Goal: Task Accomplishment & Management: Manage account settings

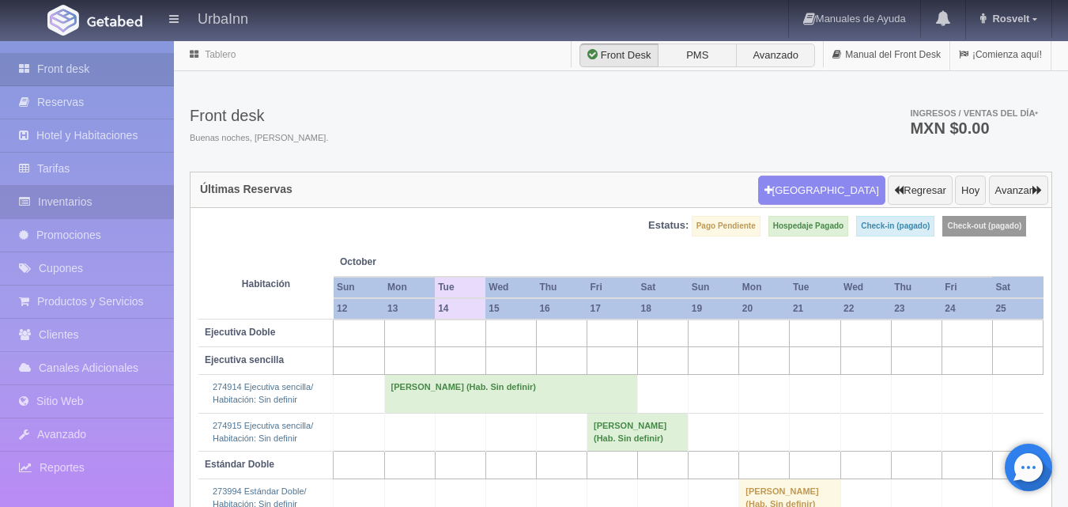
click at [97, 196] on link "Inventarios" at bounding box center [87, 202] width 174 height 32
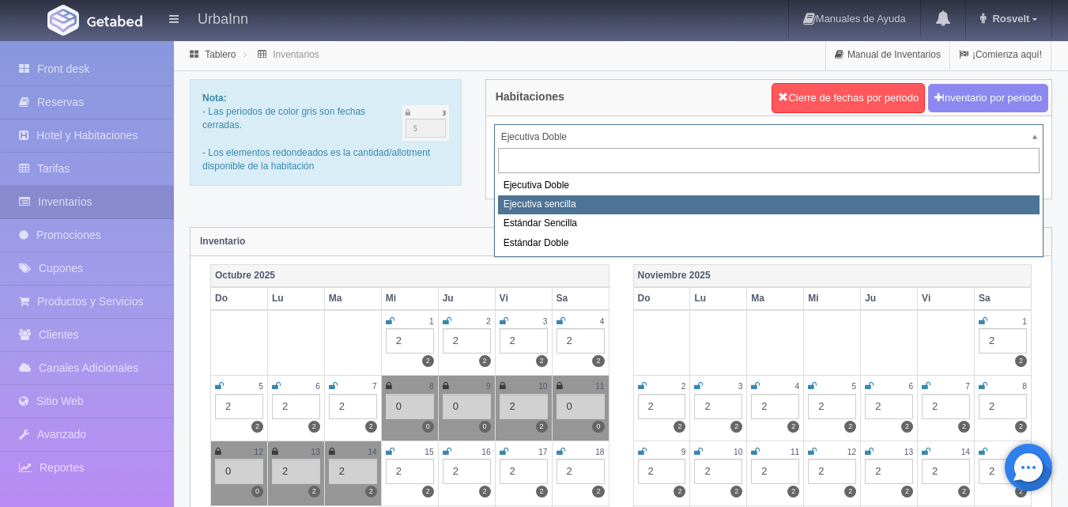
select select "1738"
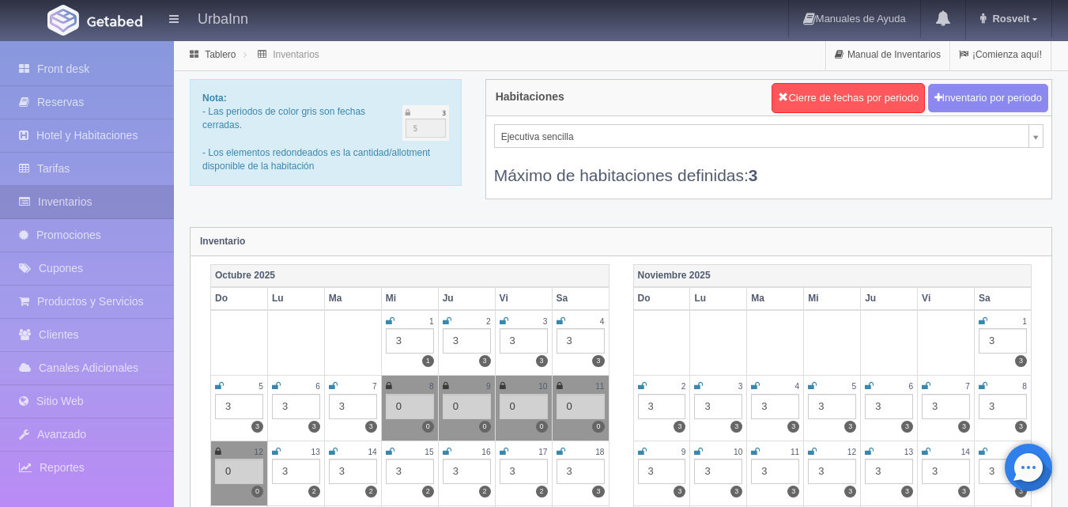
click at [274, 451] on icon at bounding box center [276, 451] width 9 height 9
click at [295, 474] on div "3" at bounding box center [296, 471] width 48 height 25
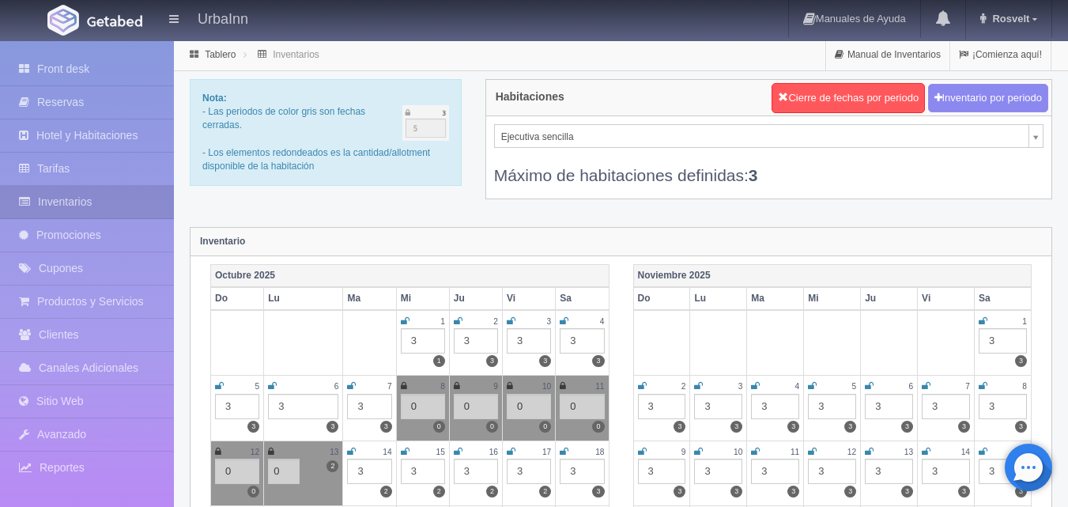
type input "0"
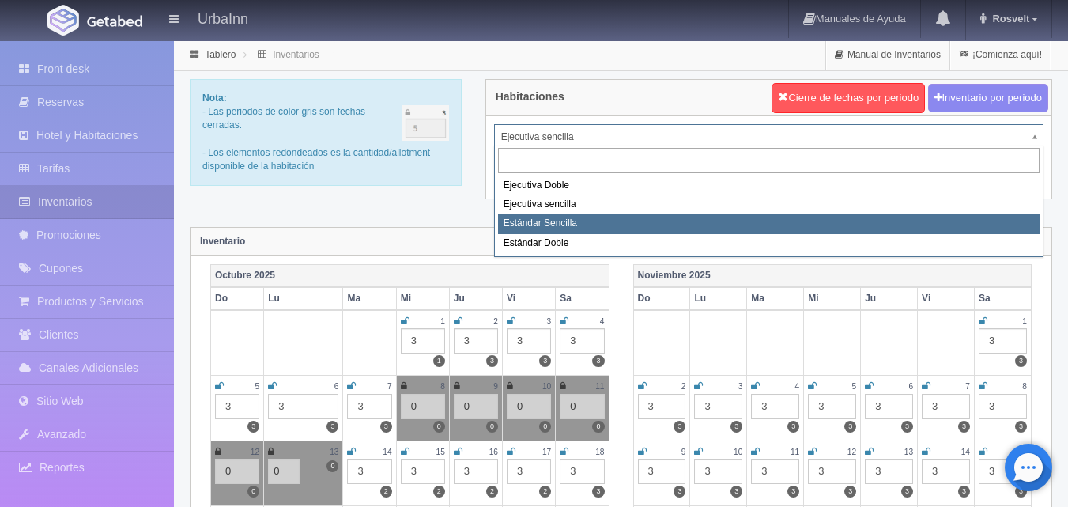
select select "1739"
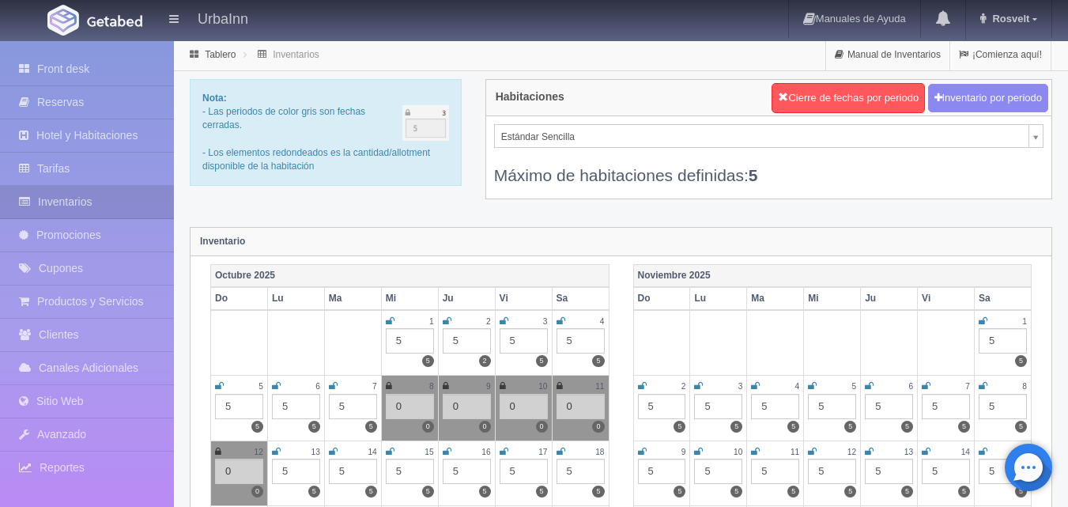
click at [315, 472] on div "5" at bounding box center [296, 471] width 48 height 25
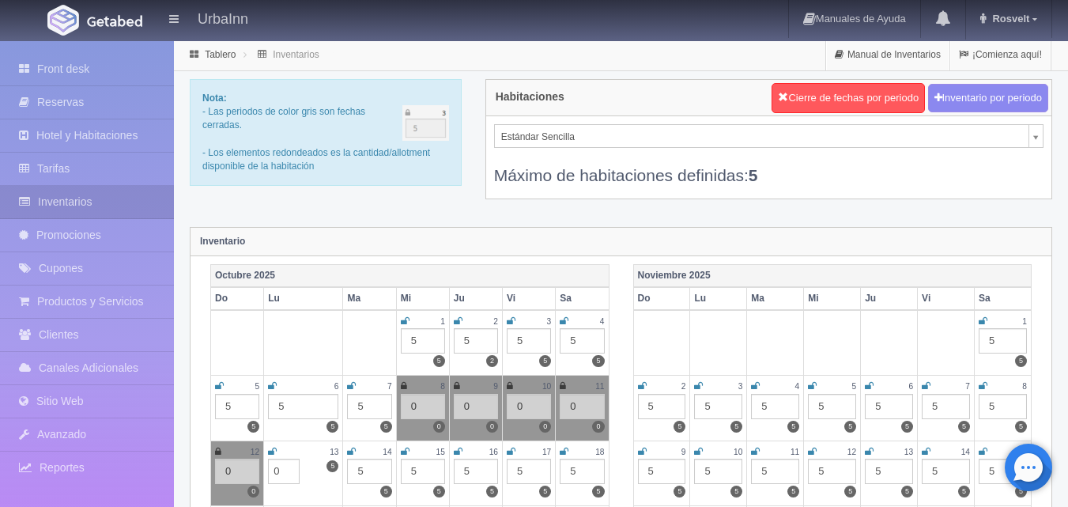
type input "0"
click at [273, 451] on icon at bounding box center [272, 451] width 9 height 9
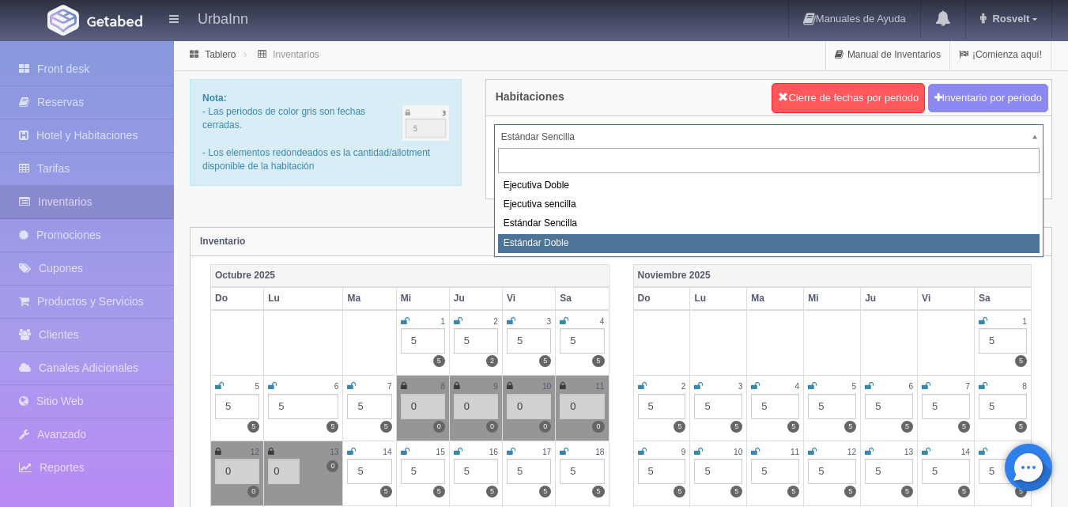
select select "1740"
